Goal: Task Accomplishment & Management: Complete application form

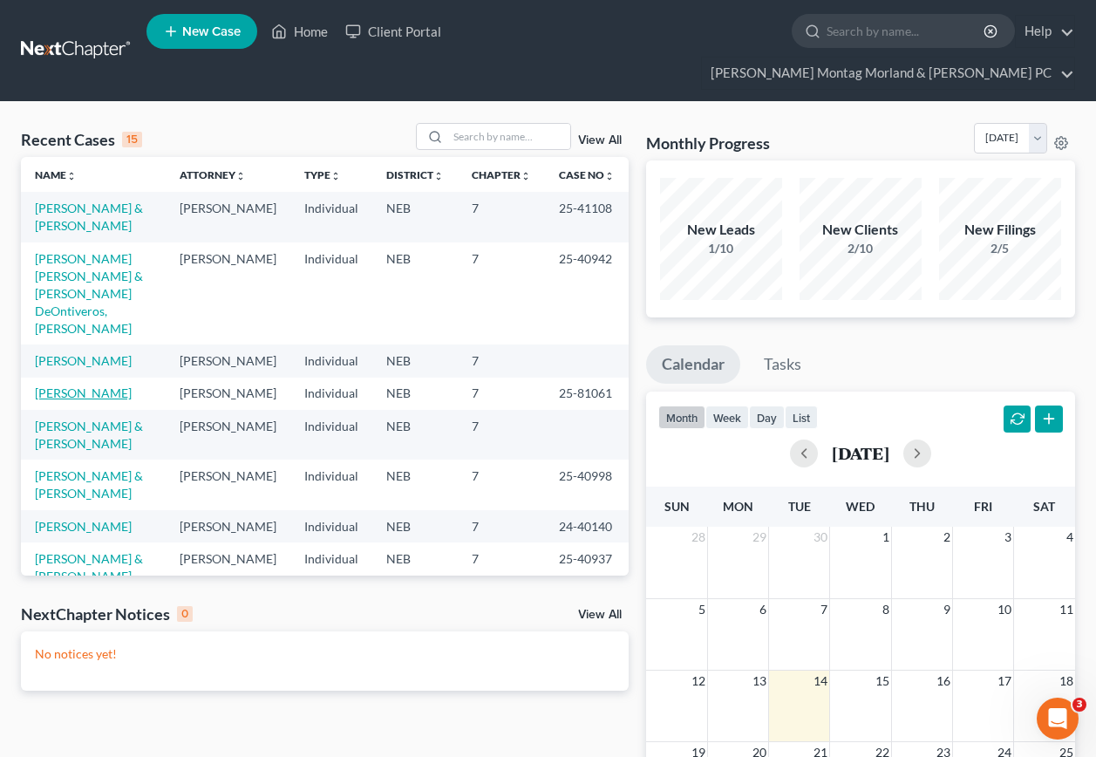
click at [76, 386] on link "[PERSON_NAME]" at bounding box center [83, 393] width 97 height 15
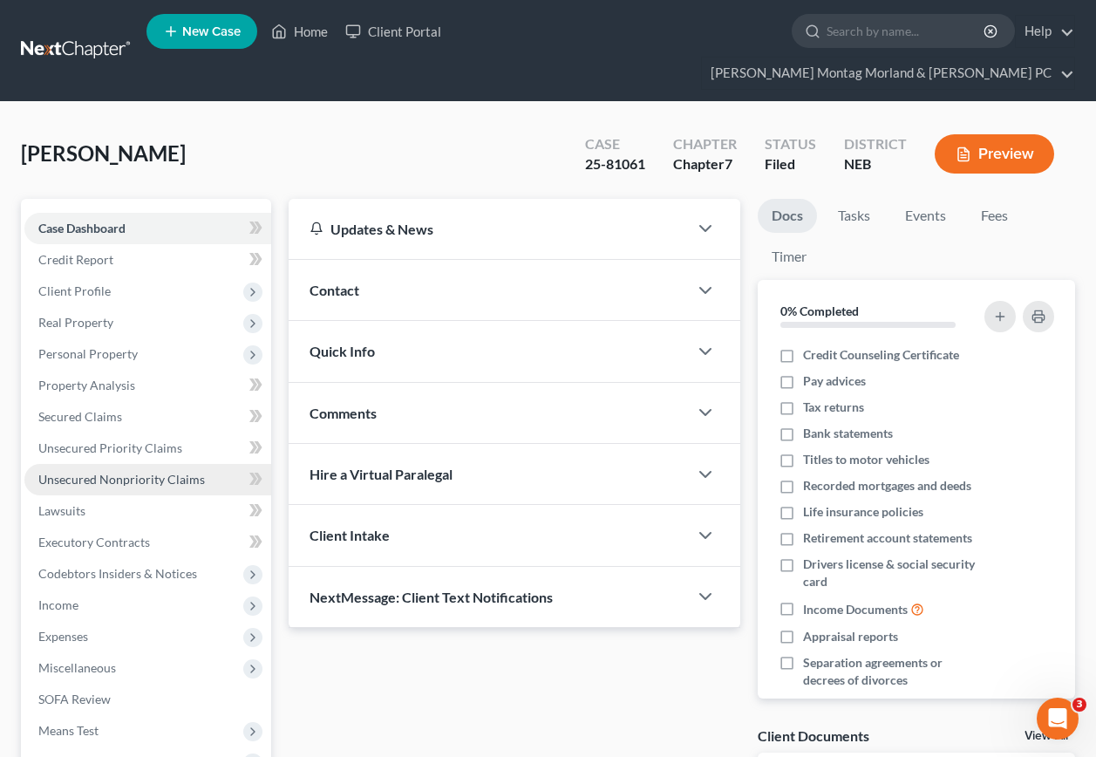
click at [98, 472] on span "Unsecured Nonpriority Claims" at bounding box center [121, 479] width 167 height 15
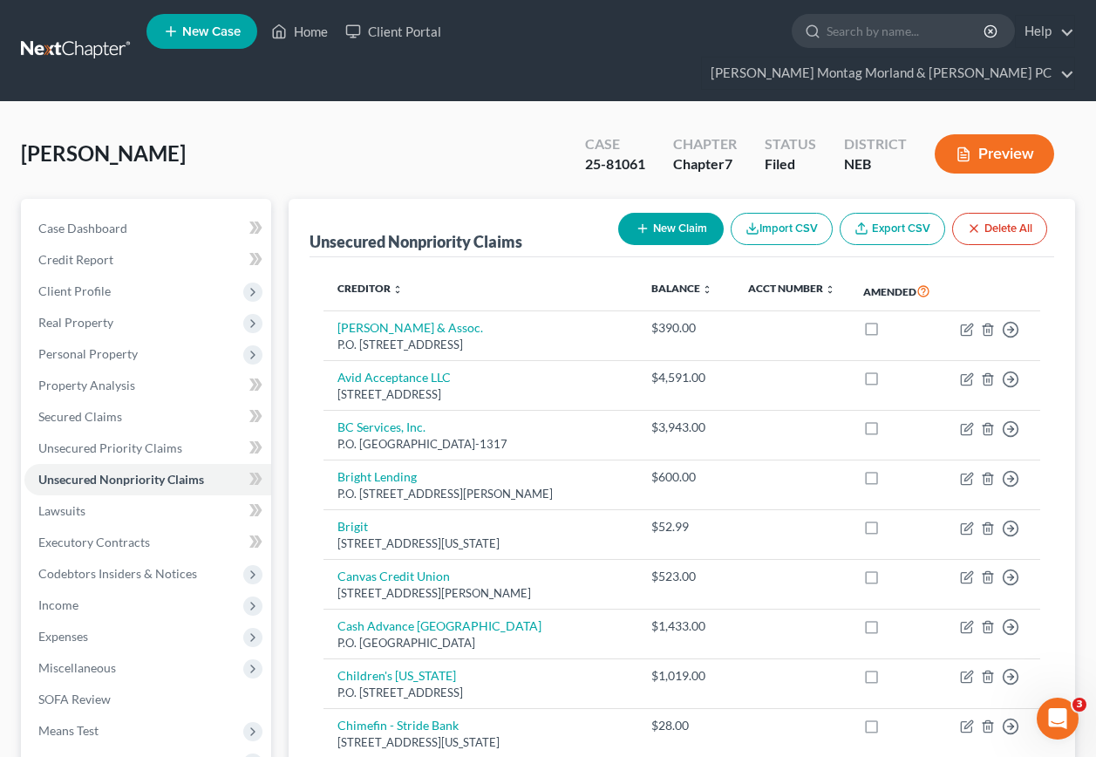
click at [677, 213] on button "New Claim" at bounding box center [671, 229] width 106 height 32
select select "0"
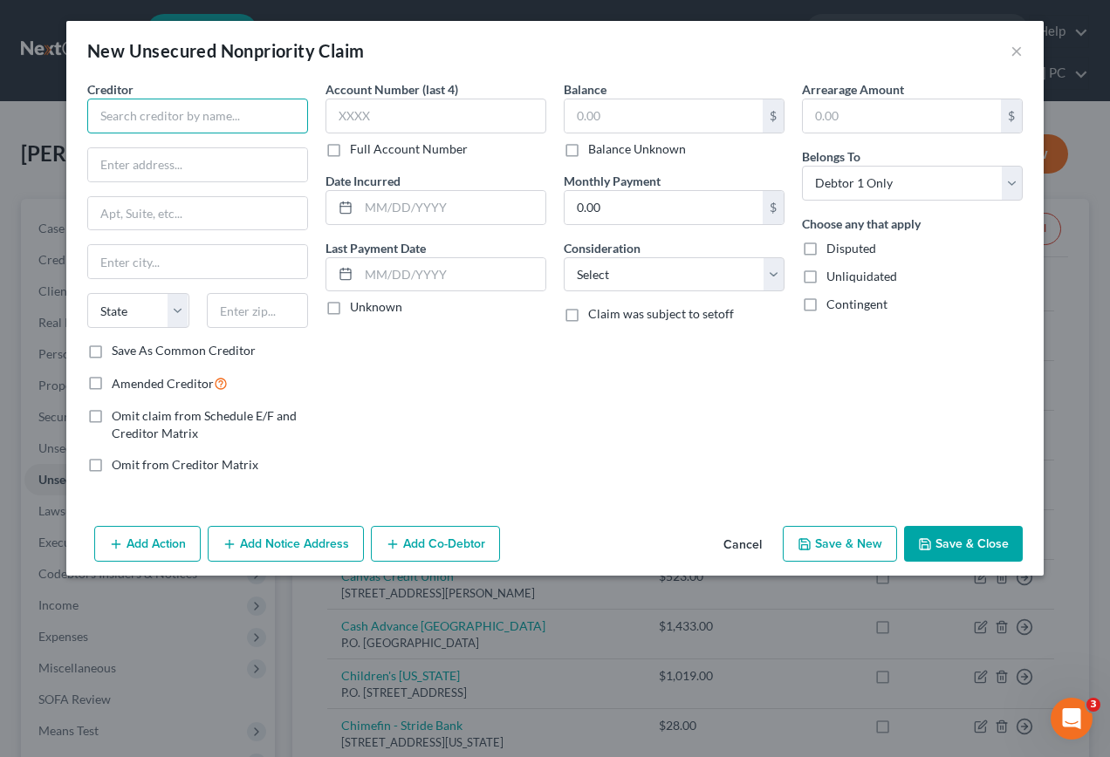
drag, startPoint x: 205, startPoint y: 111, endPoint x: 221, endPoint y: 112, distance: 15.7
click at [206, 111] on input "text" at bounding box center [197, 116] width 221 height 35
type input "Speedy Cash Payday Loans, Inc."
type input "[STREET_ADDRESS][PERSON_NAME]"
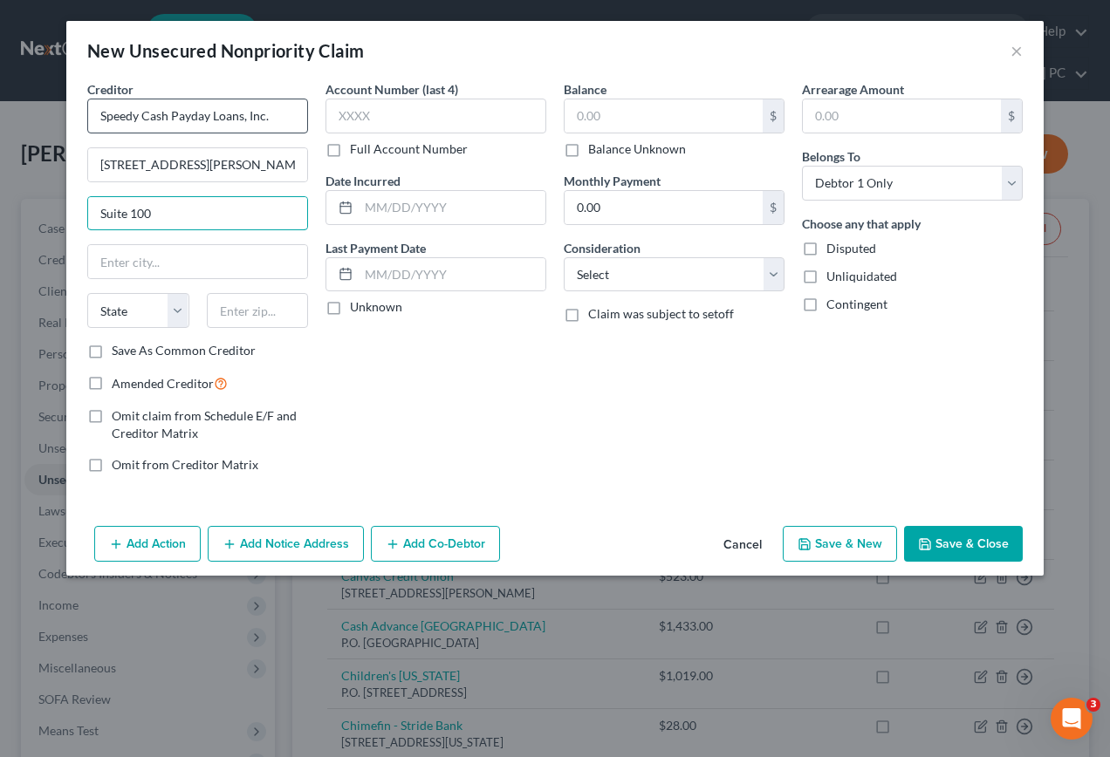
type input "Suite 100"
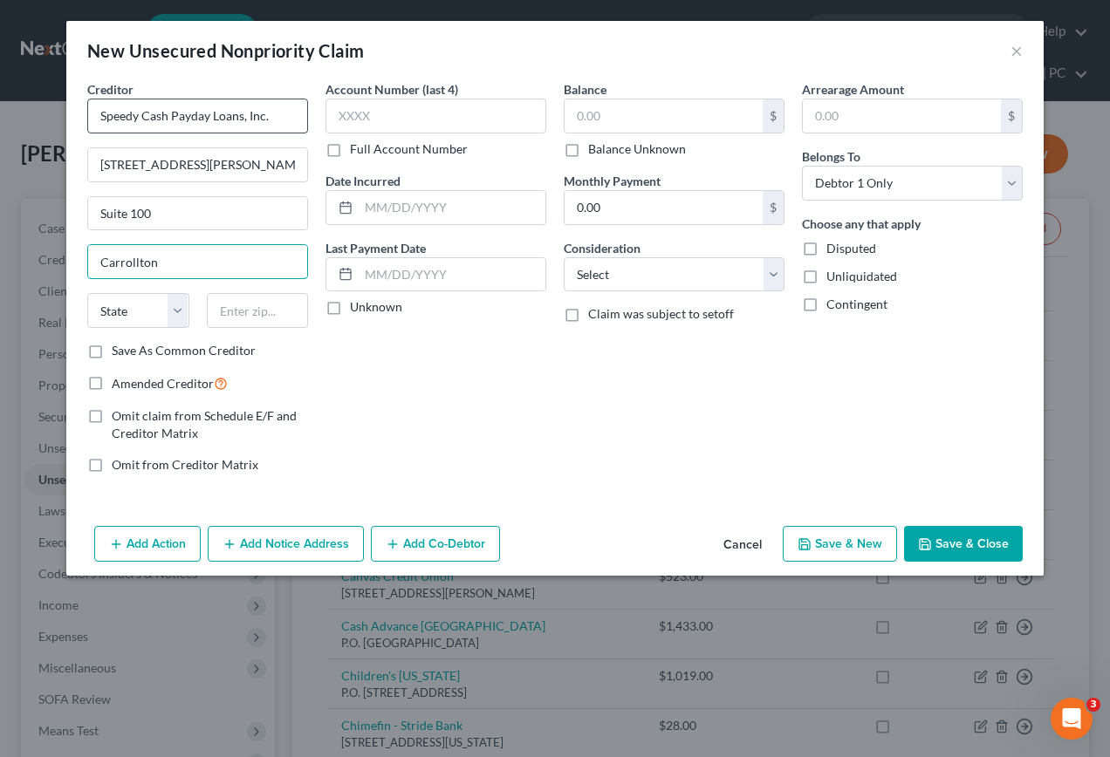
type input "Carrollton"
select select "45"
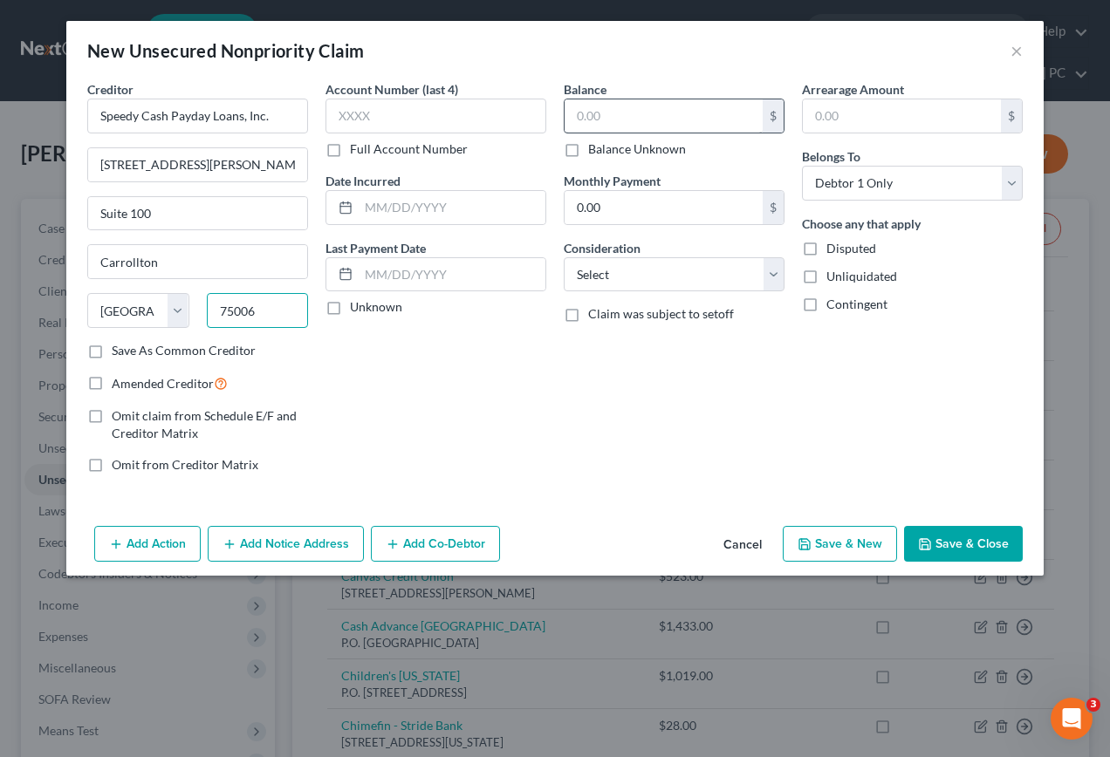
type input "75006"
click at [662, 108] on input "text" at bounding box center [663, 115] width 198 height 33
type input "1,864.00"
click at [845, 552] on button "Save & New" at bounding box center [839, 544] width 114 height 37
select select "0"
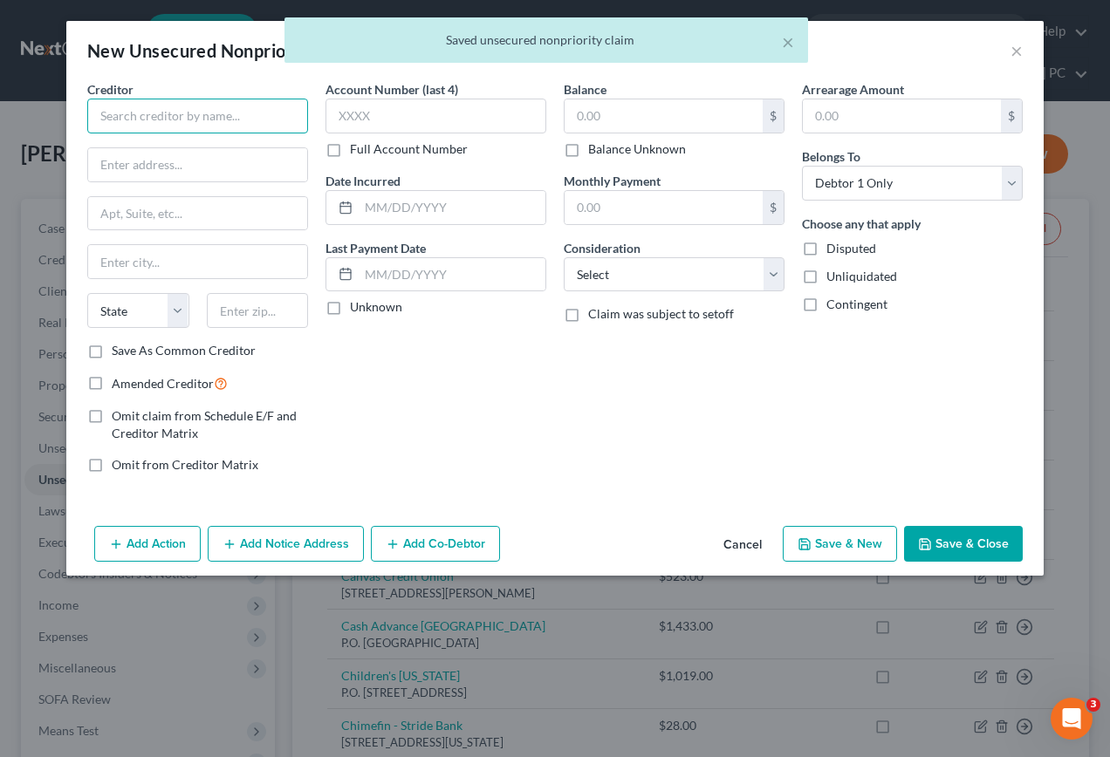
click at [256, 126] on input "text" at bounding box center [197, 116] width 221 height 35
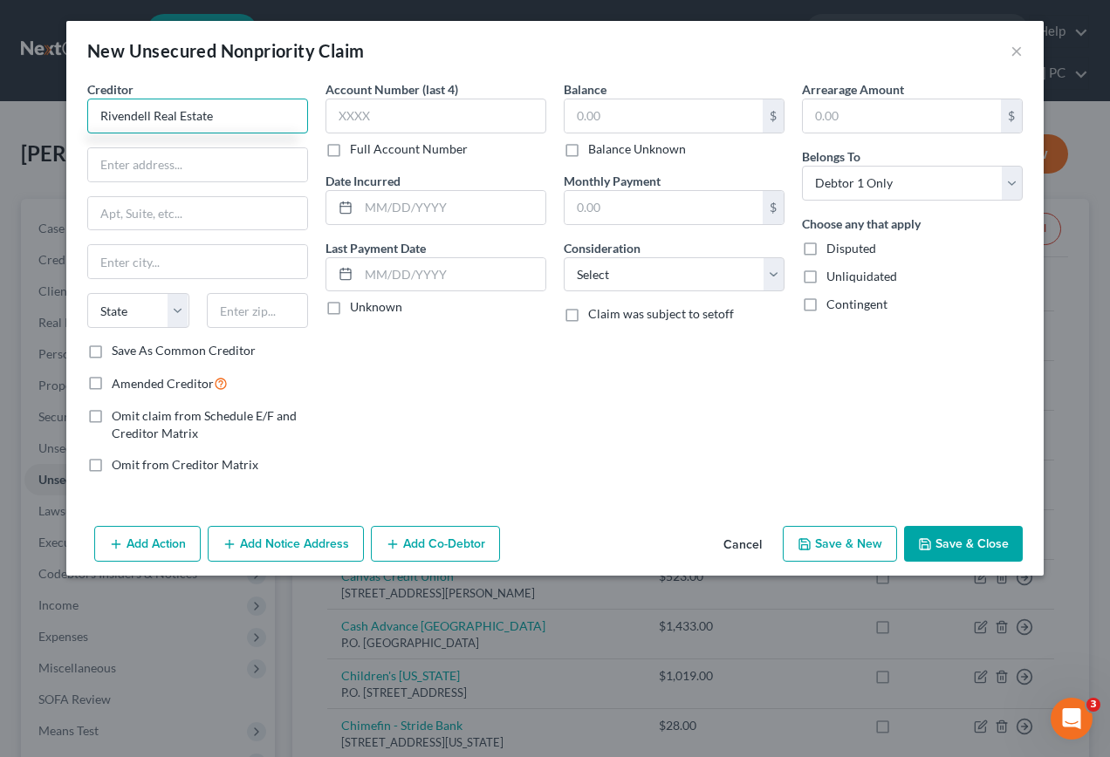
type input "Rivendell Real Estate"
type input "P.O. Box 296"
type input "[GEOGRAPHIC_DATA]"
select select "5"
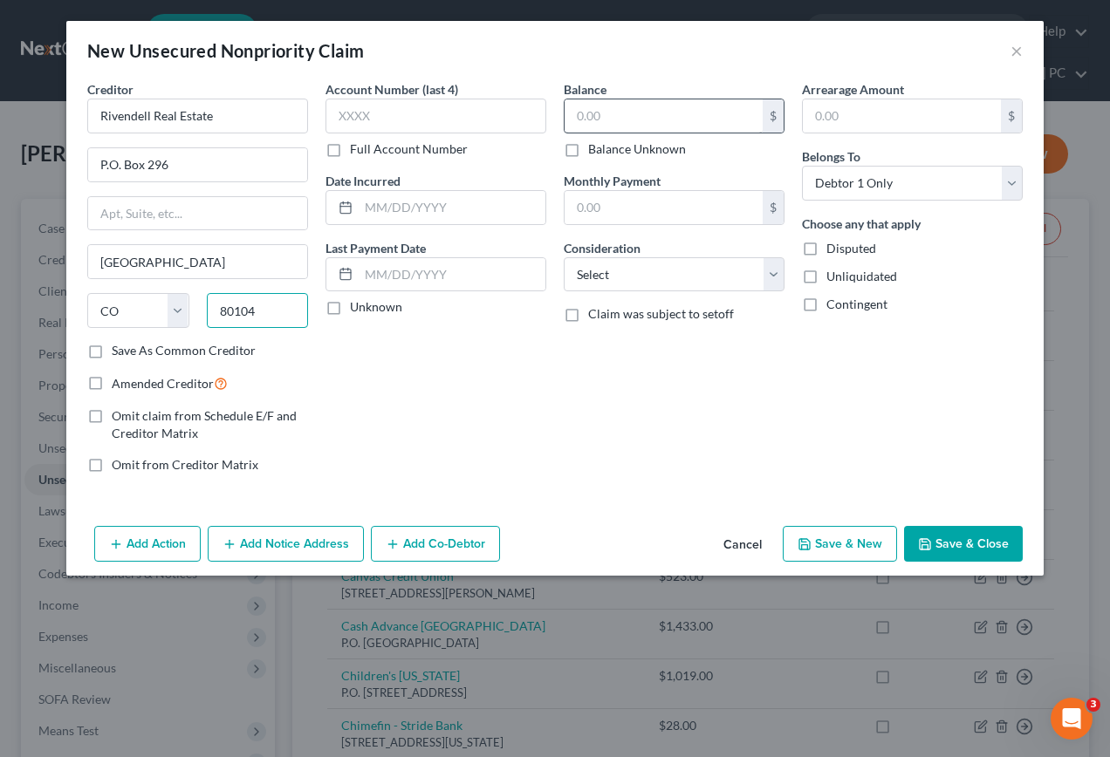
type input "80104"
click at [641, 110] on input "text" at bounding box center [663, 115] width 198 height 33
type input "6,107.43"
click at [964, 541] on button "Save & Close" at bounding box center [963, 544] width 119 height 37
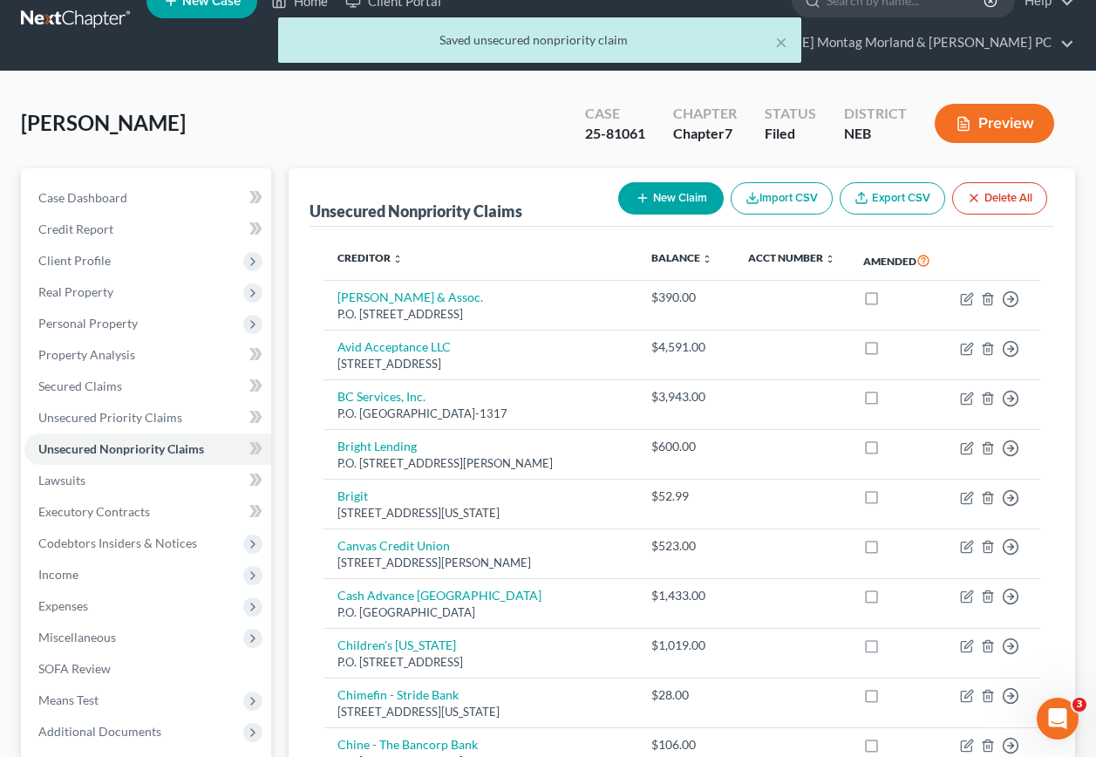
scroll to position [262, 0]
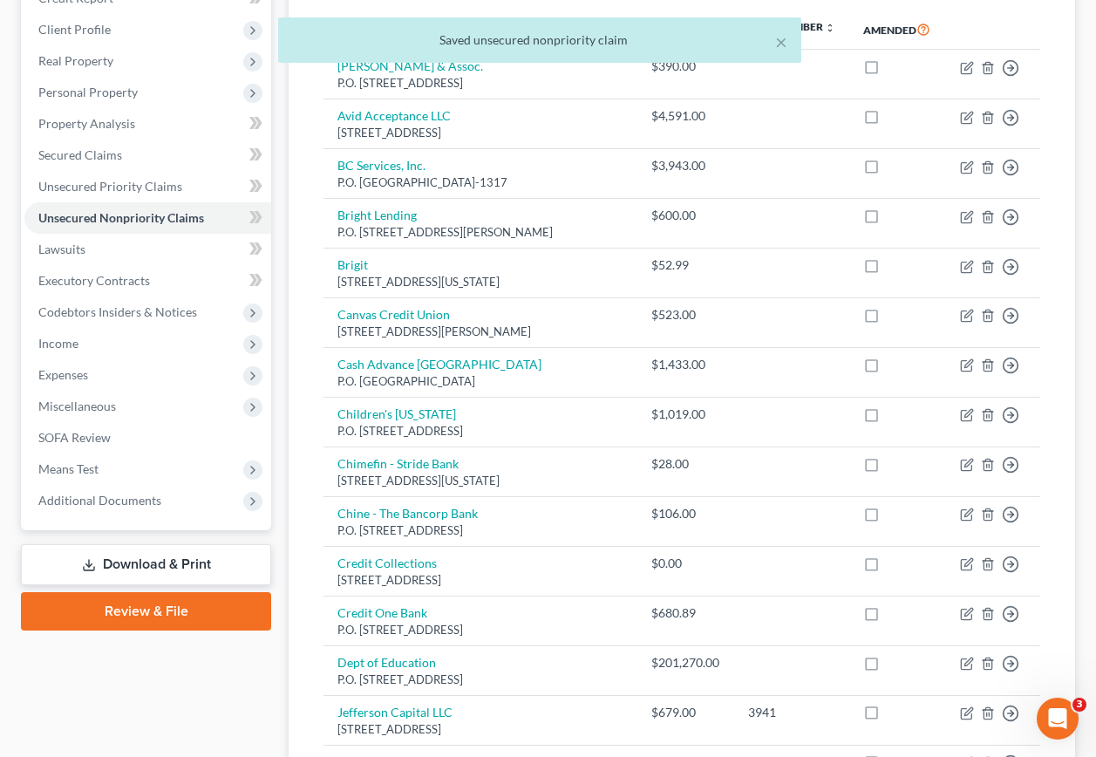
drag, startPoint x: 145, startPoint y: 529, endPoint x: 137, endPoint y: 500, distance: 29.8
click at [145, 544] on link "Download & Print" at bounding box center [146, 564] width 250 height 41
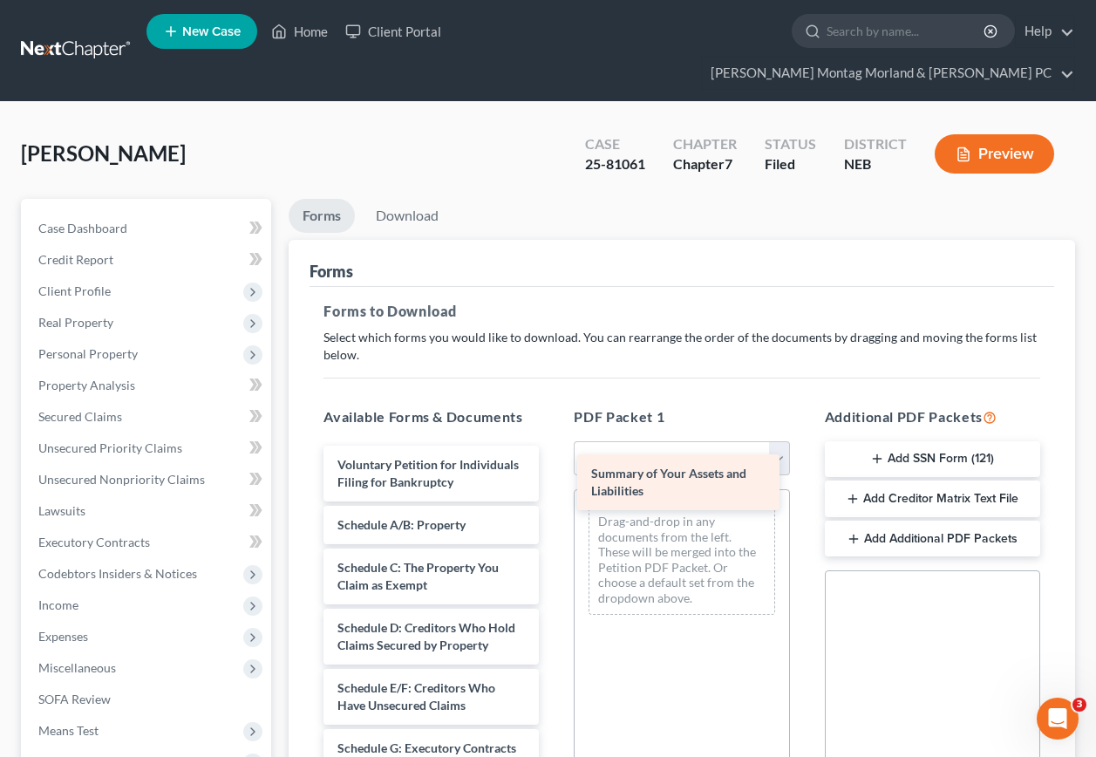
drag, startPoint x: 390, startPoint y: 516, endPoint x: 650, endPoint y: 475, distance: 263.2
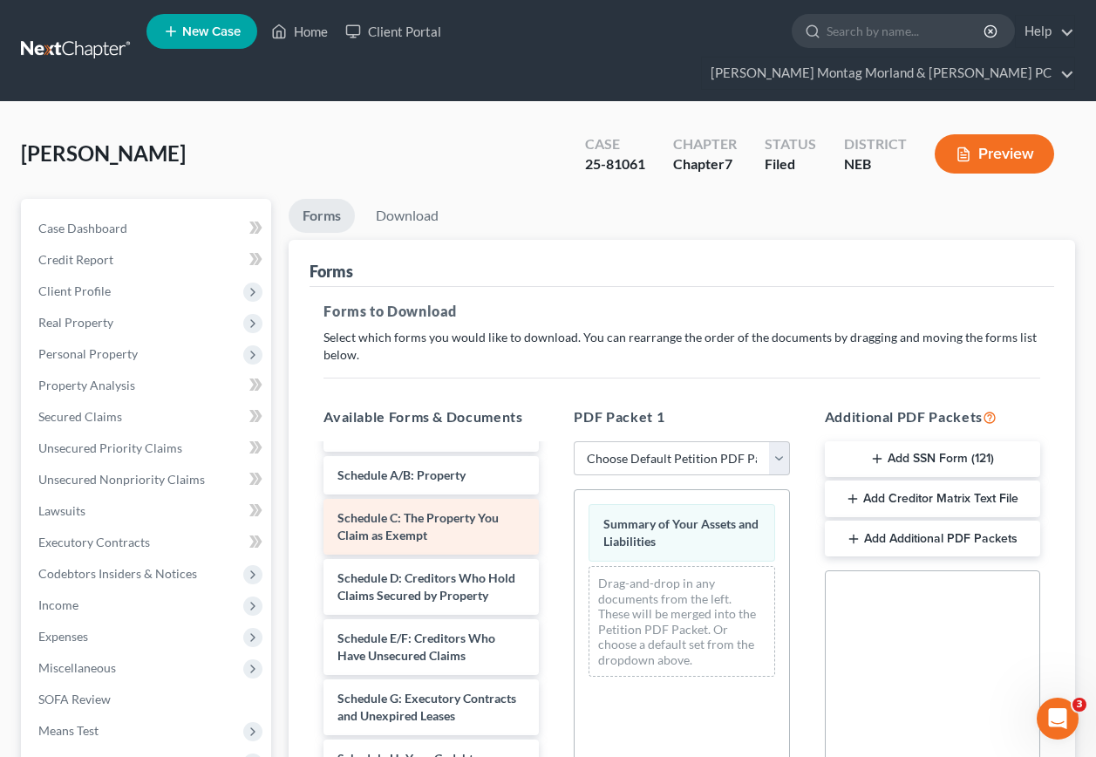
scroll to position [87, 0]
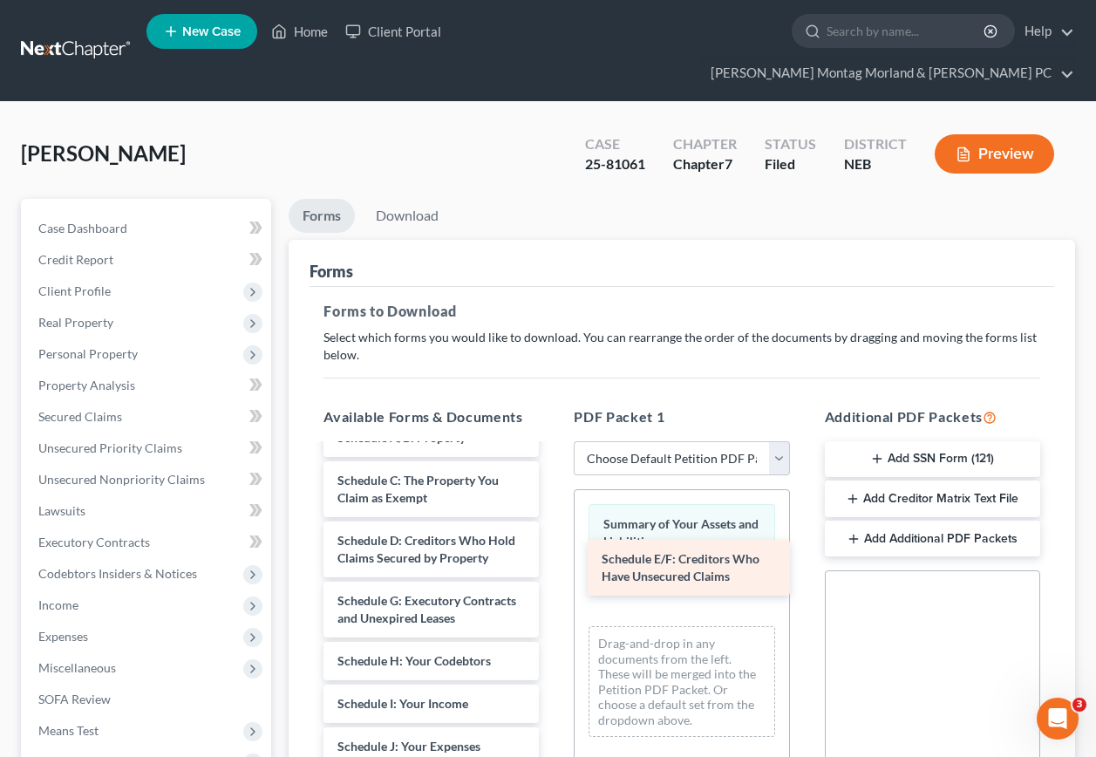
drag, startPoint x: 432, startPoint y: 611, endPoint x: 696, endPoint y: 565, distance: 268.2
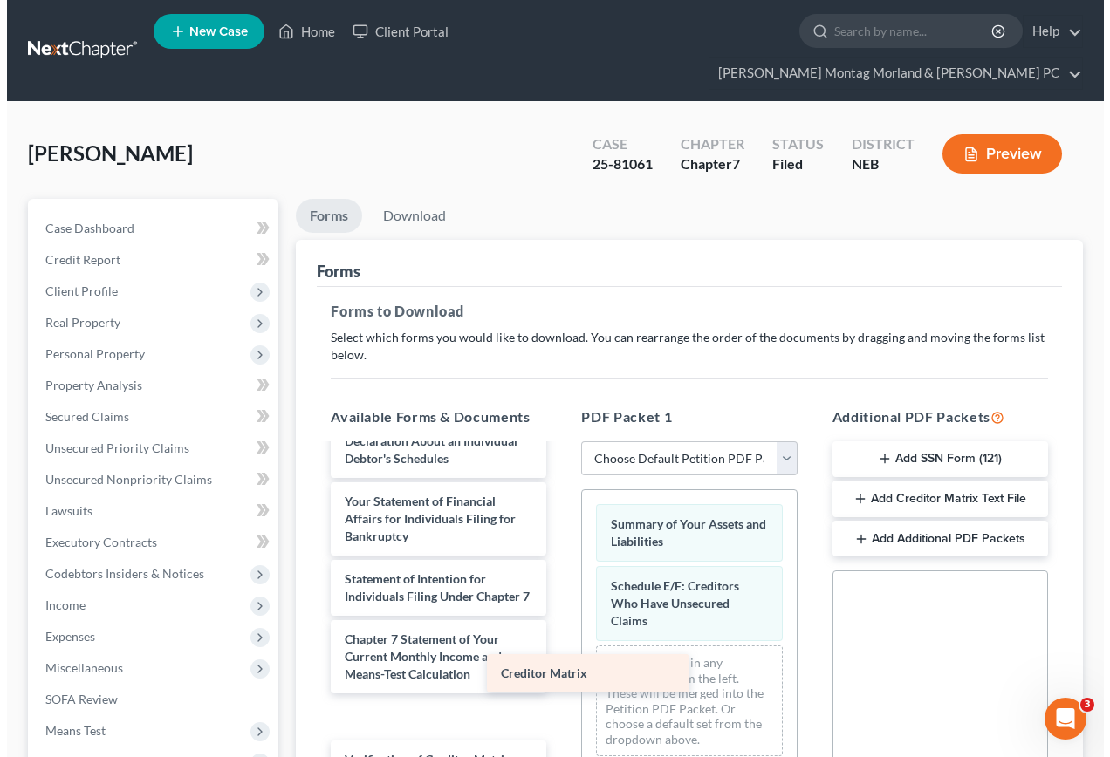
scroll to position [462, 0]
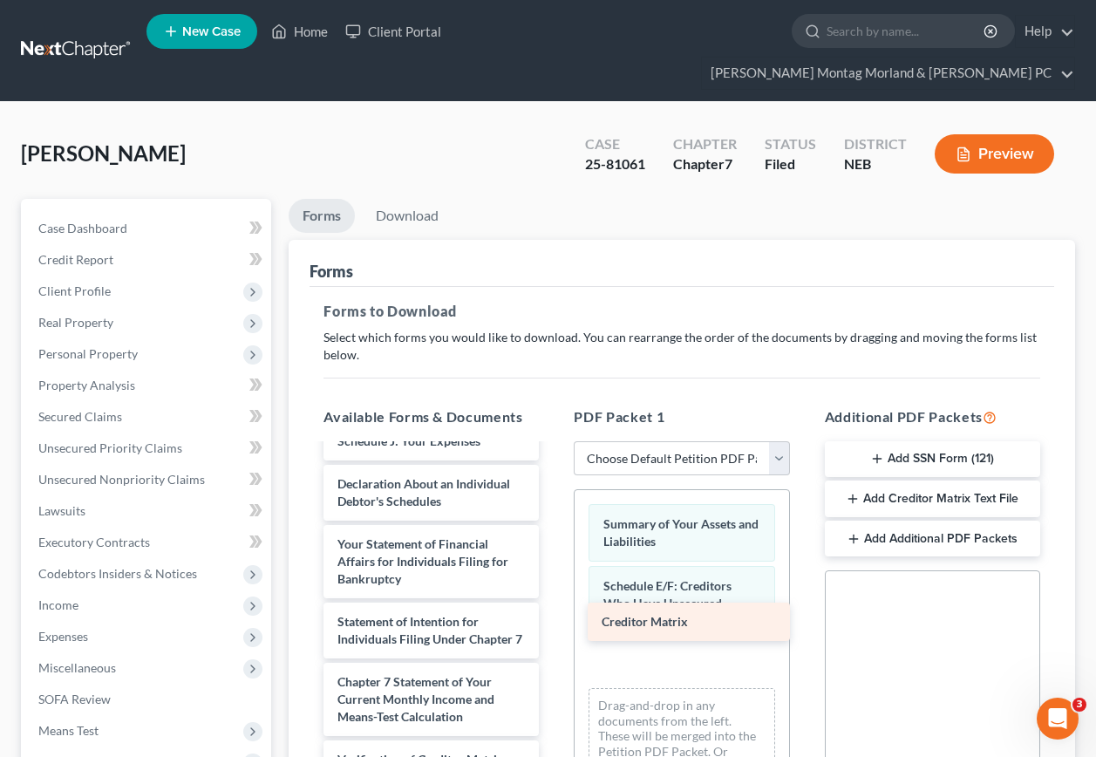
drag, startPoint x: 410, startPoint y: 691, endPoint x: 674, endPoint y: 626, distance: 272.1
click at [553, 626] on div "Creditor Matrix Voluntary Petition for Individuals Filing for Bankruptcy Schedu…" at bounding box center [431, 485] width 243 height 864
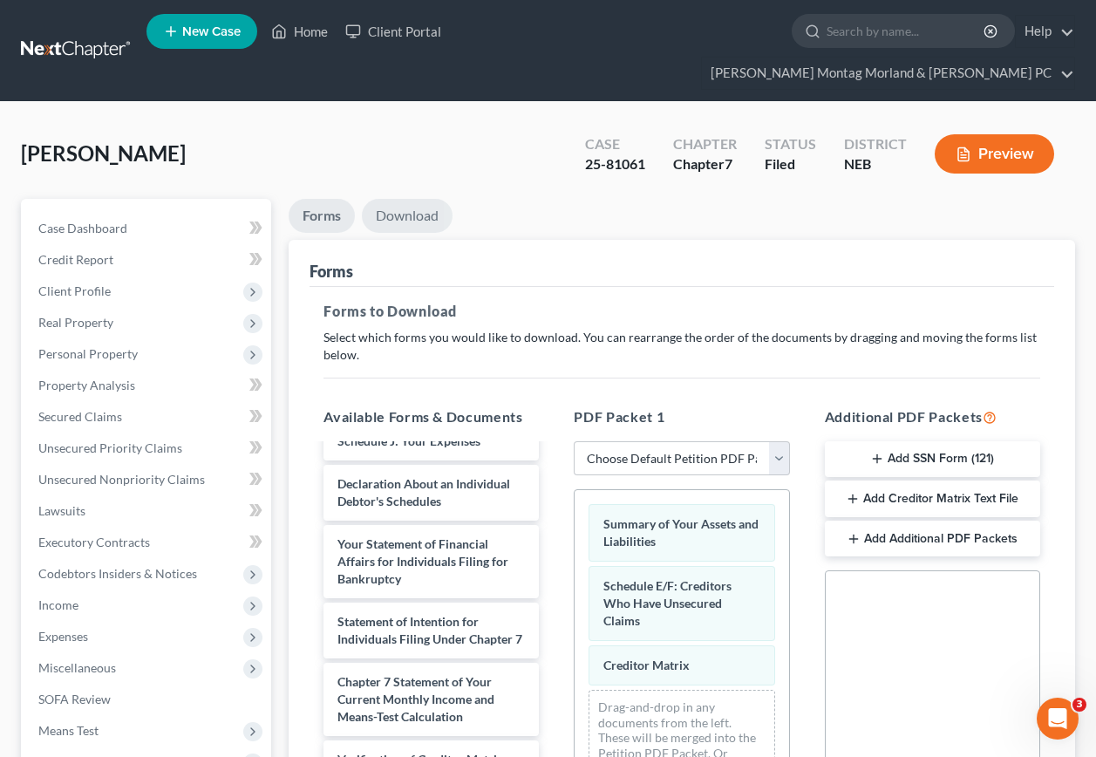
click at [410, 199] on link "Download" at bounding box center [407, 216] width 91 height 34
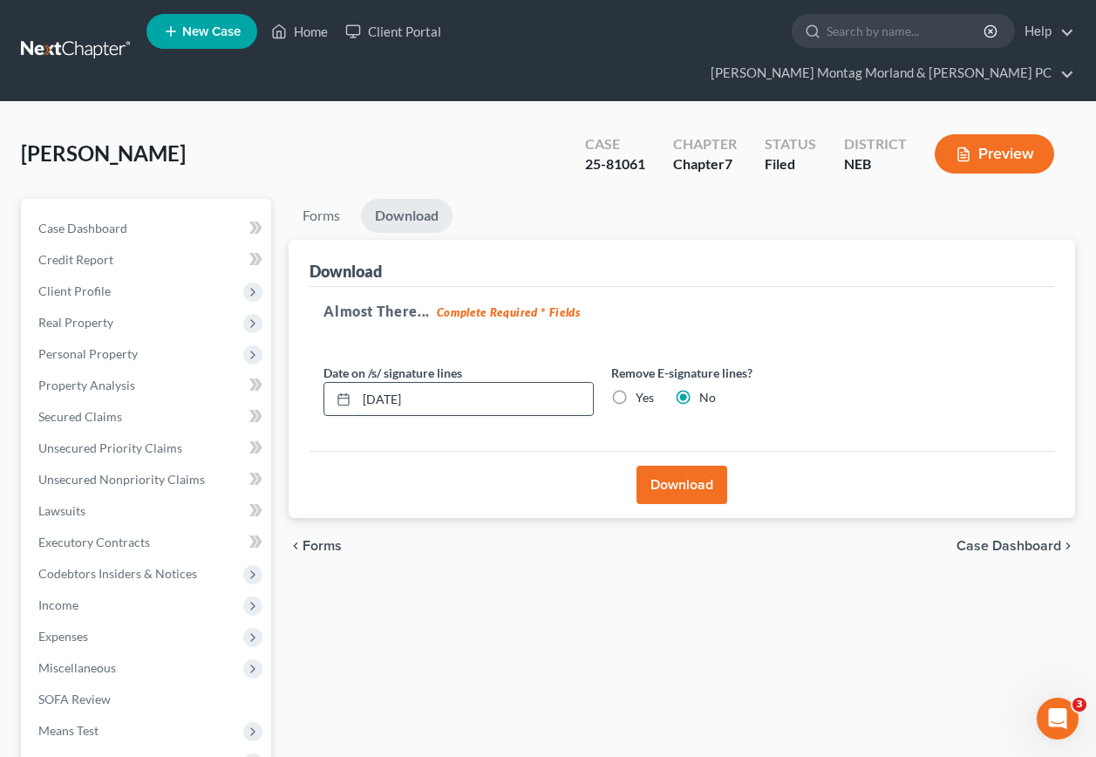
drag, startPoint x: 425, startPoint y: 361, endPoint x: 339, endPoint y: 355, distance: 85.7
click at [339, 382] on div "[DATE]" at bounding box center [459, 399] width 270 height 35
click at [636, 389] on label "Yes" at bounding box center [645, 397] width 18 height 17
click at [643, 389] on input "Yes" at bounding box center [648, 394] width 11 height 11
radio input "true"
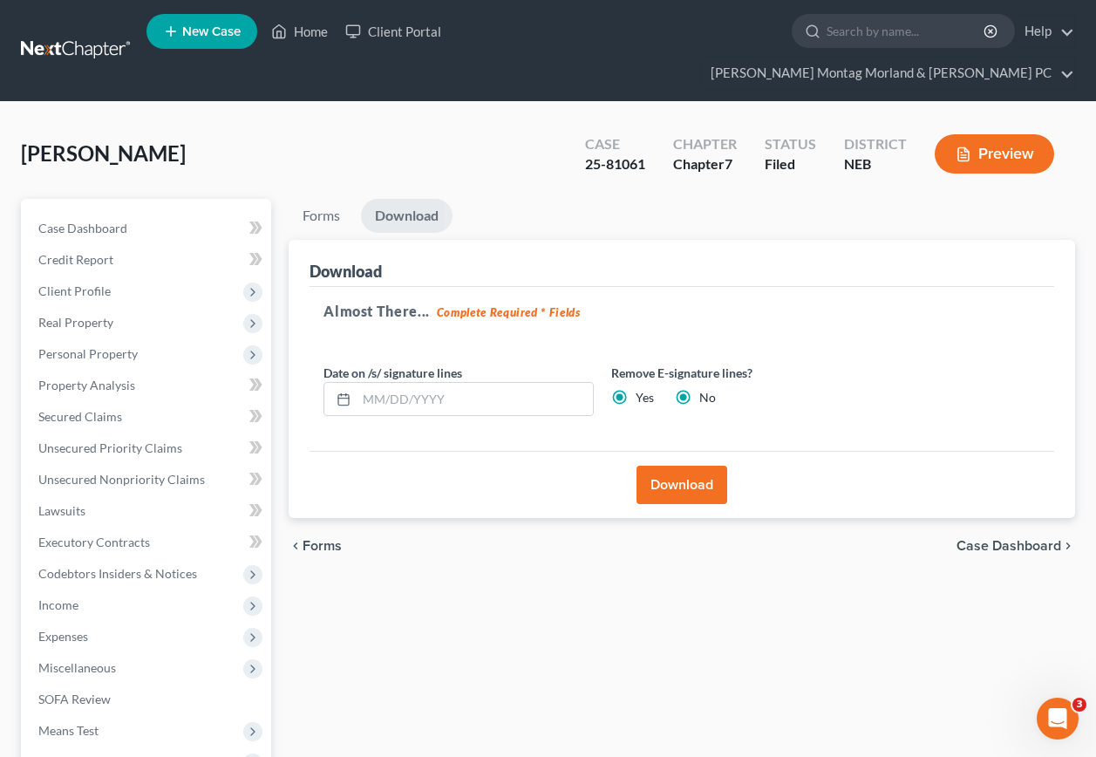
radio input "false"
click at [684, 466] on button "Download" at bounding box center [682, 485] width 91 height 38
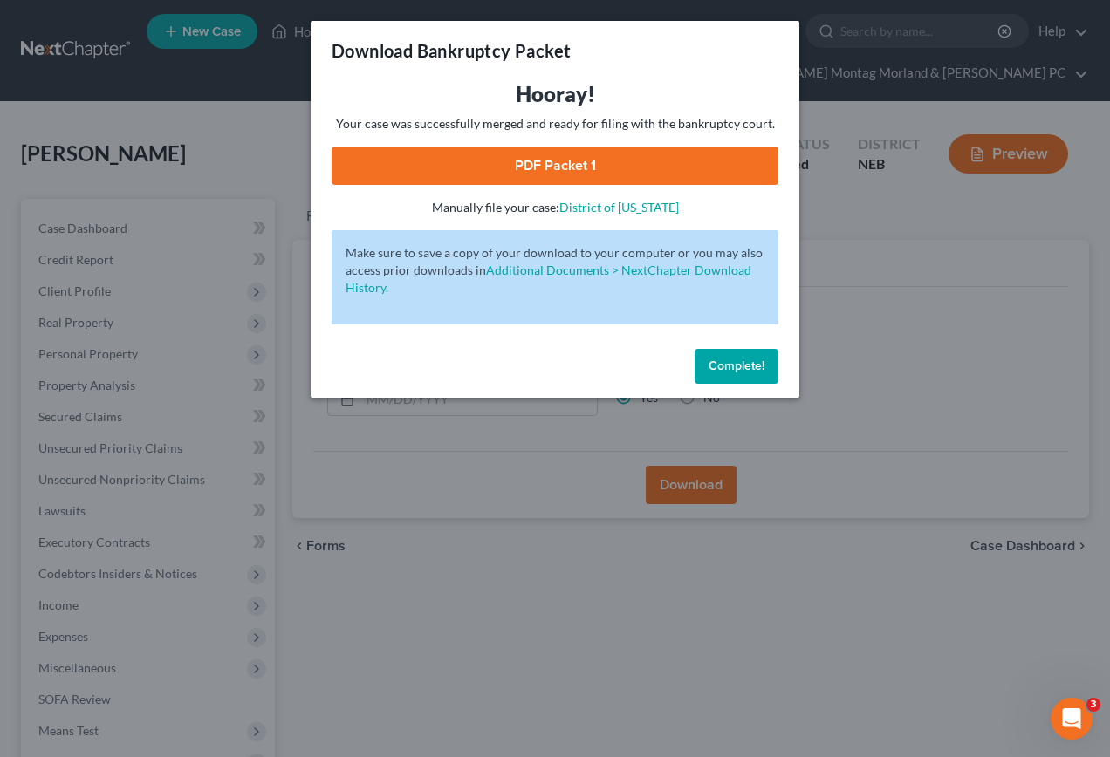
click at [507, 167] on link "PDF Packet 1" at bounding box center [554, 166] width 447 height 38
